Goal: Information Seeking & Learning: Compare options

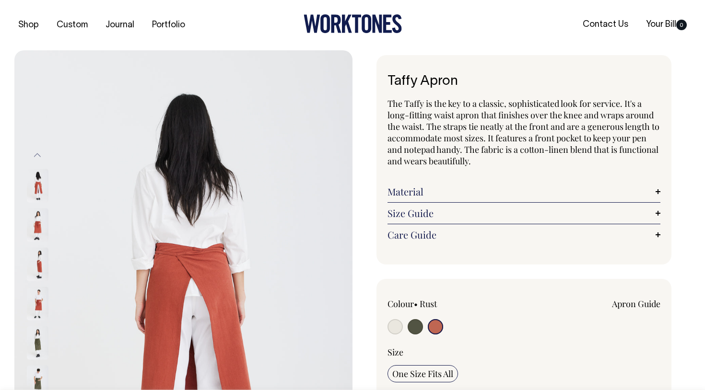
select select "Rust"
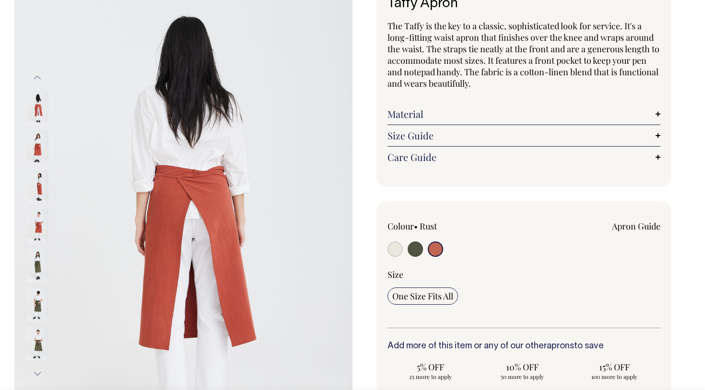
click at [416, 249] on input "radio" at bounding box center [414, 249] width 15 height 15
radio input "true"
select select "Olive"
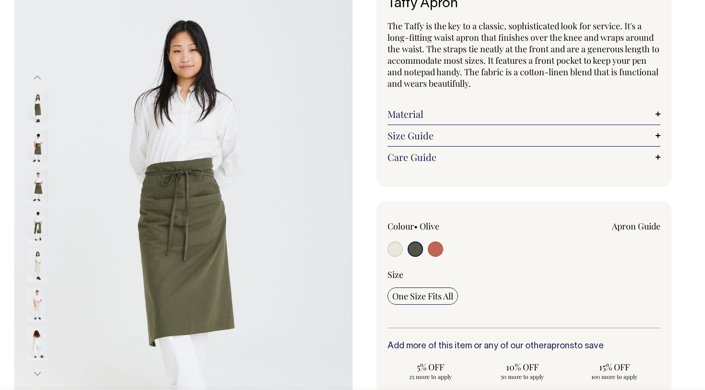
click at [416, 249] on input "radio" at bounding box center [414, 249] width 15 height 15
click at [436, 246] on input "radio" at bounding box center [435, 249] width 15 height 15
radio input "true"
select select "Rust"
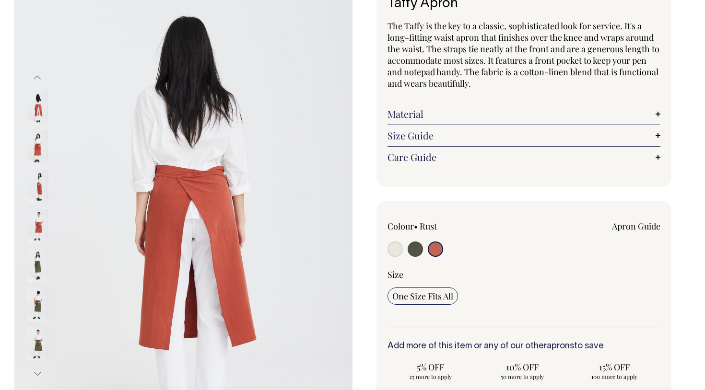
click at [408, 248] on input "radio" at bounding box center [414, 249] width 15 height 15
radio input "true"
select select "Olive"
